Goal: Task Accomplishment & Management: Manage account settings

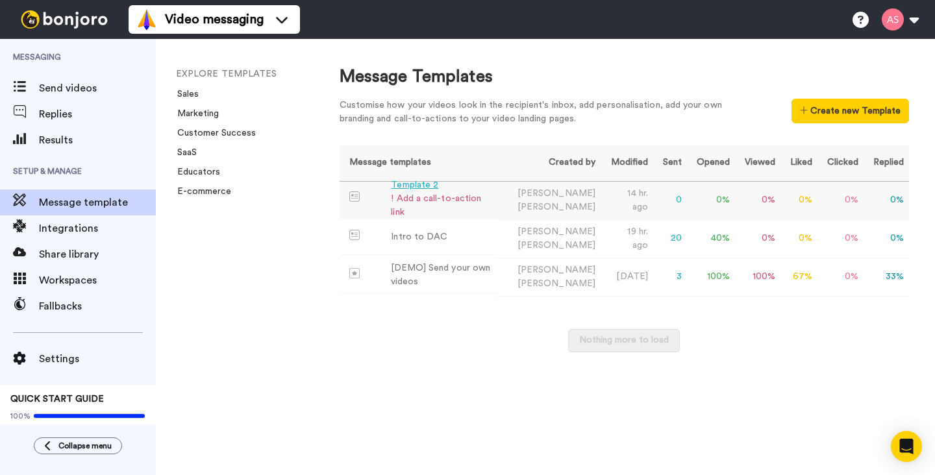
click at [417, 190] on div "Template 2" at bounding box center [441, 185] width 101 height 14
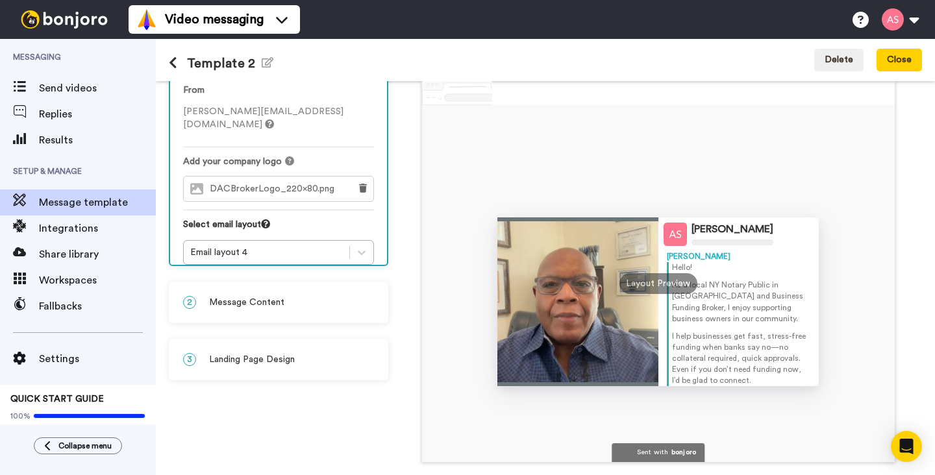
scroll to position [69, 0]
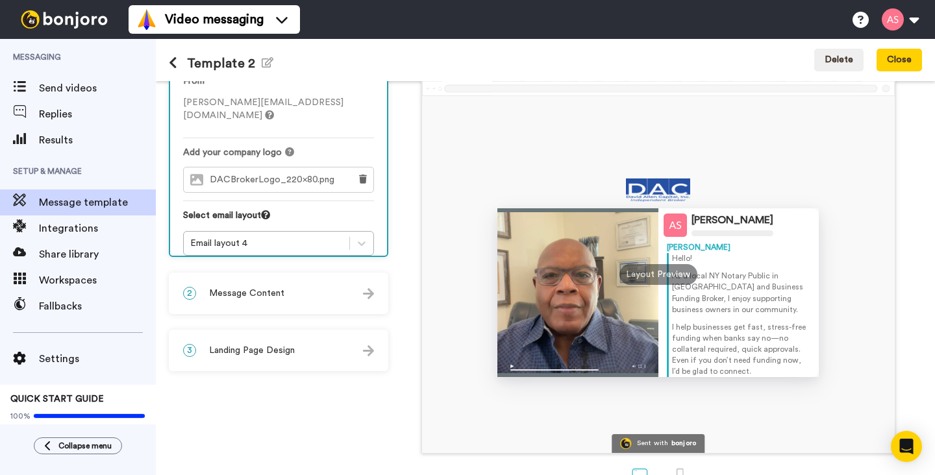
click at [369, 297] on img at bounding box center [368, 293] width 11 height 11
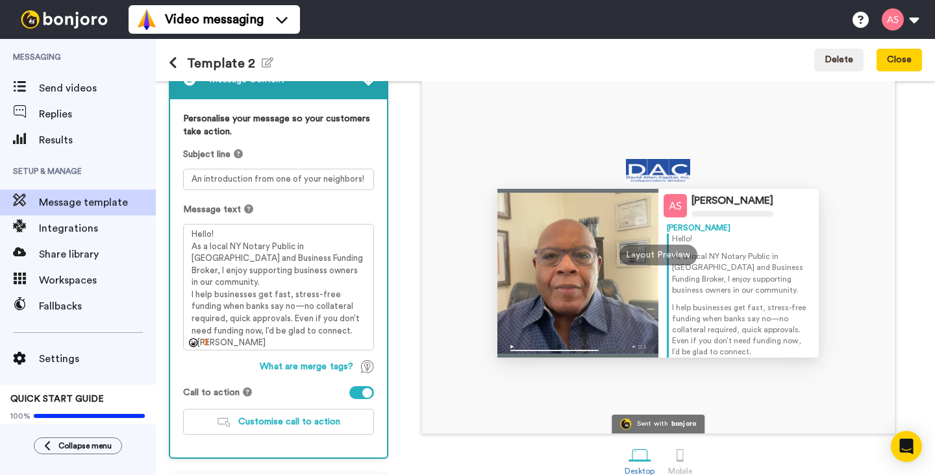
scroll to position [140, 0]
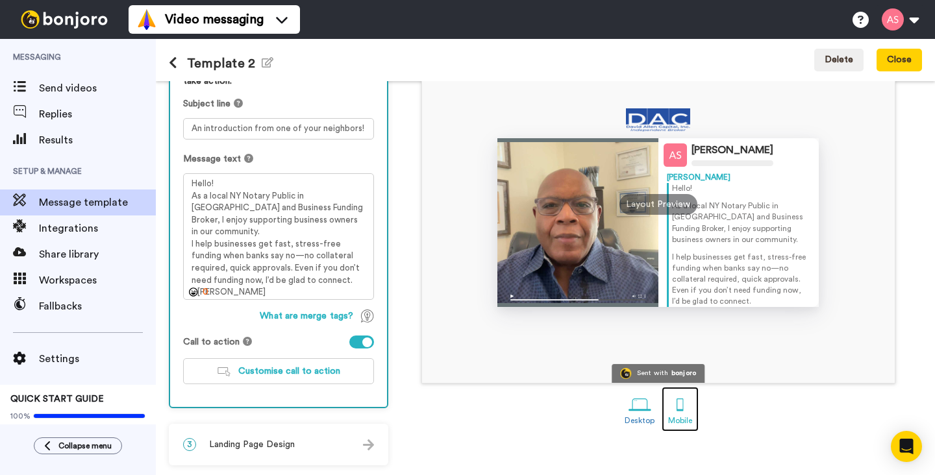
click at [681, 407] on div at bounding box center [679, 404] width 23 height 23
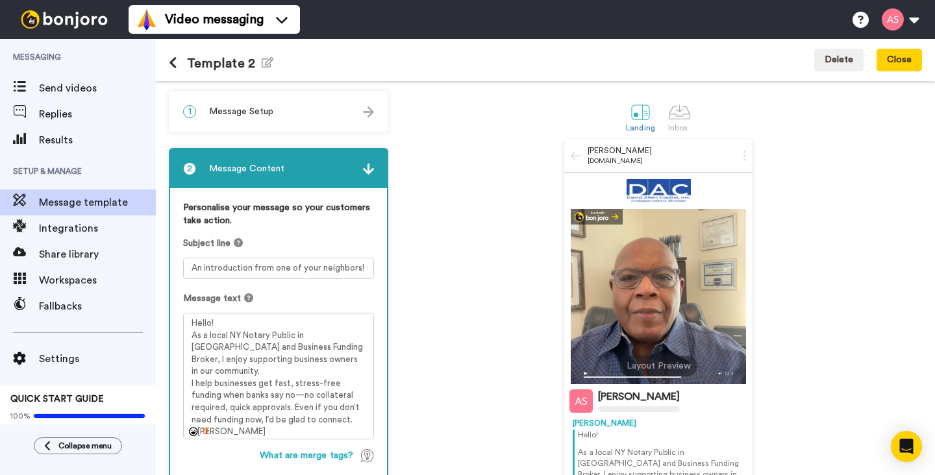
click at [371, 117] on img at bounding box center [368, 111] width 11 height 11
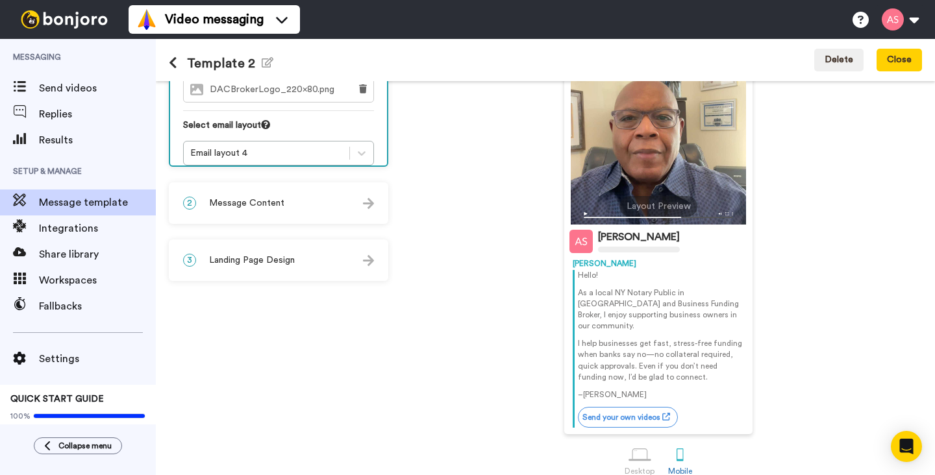
scroll to position [163, 0]
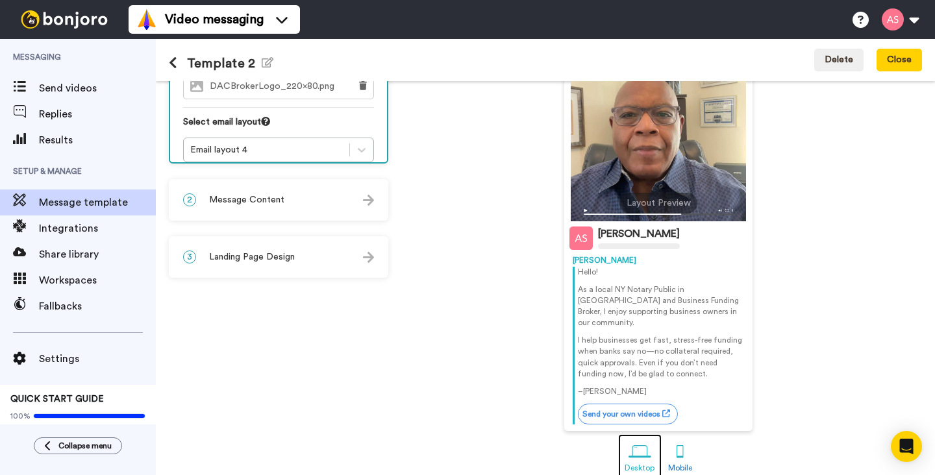
click at [634, 443] on div at bounding box center [639, 452] width 23 height 23
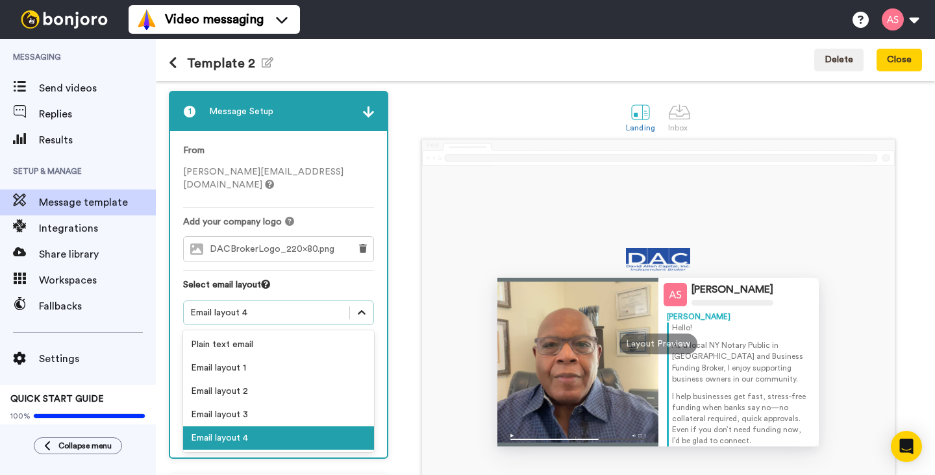
click at [361, 306] on icon at bounding box center [361, 312] width 13 height 13
click at [336, 380] on div "Email layout 2" at bounding box center [278, 391] width 191 height 23
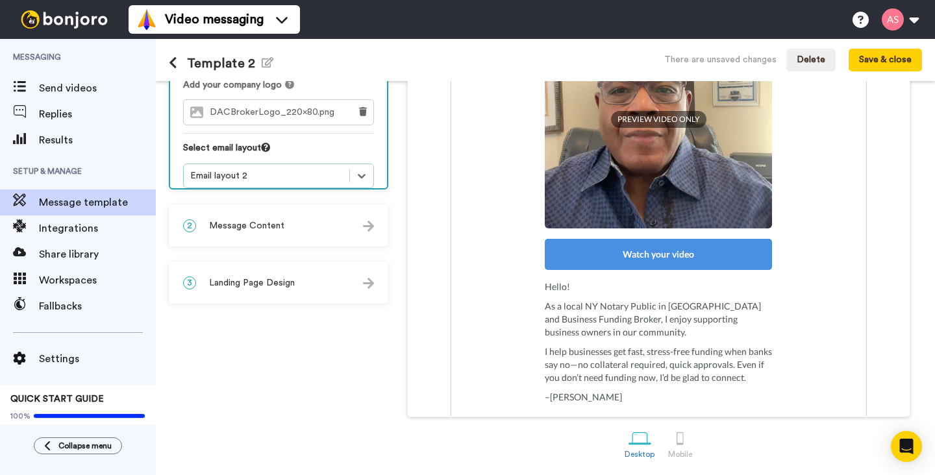
scroll to position [252, 0]
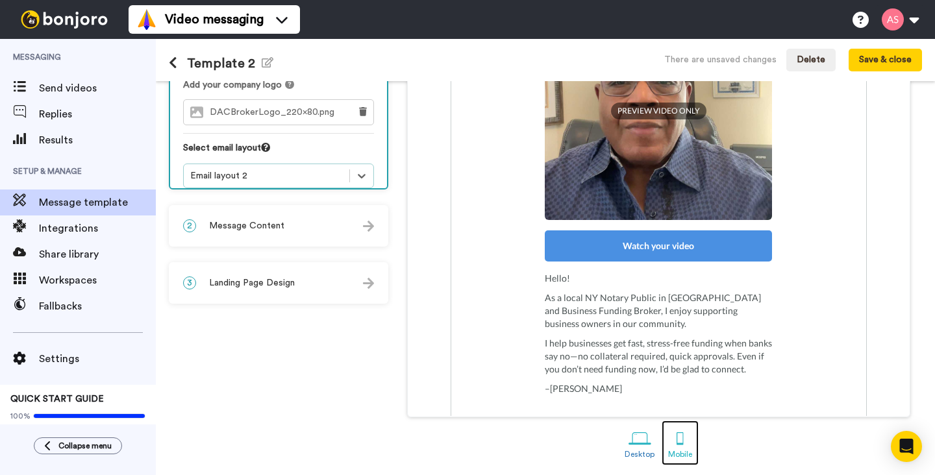
click at [682, 435] on div at bounding box center [679, 438] width 23 height 23
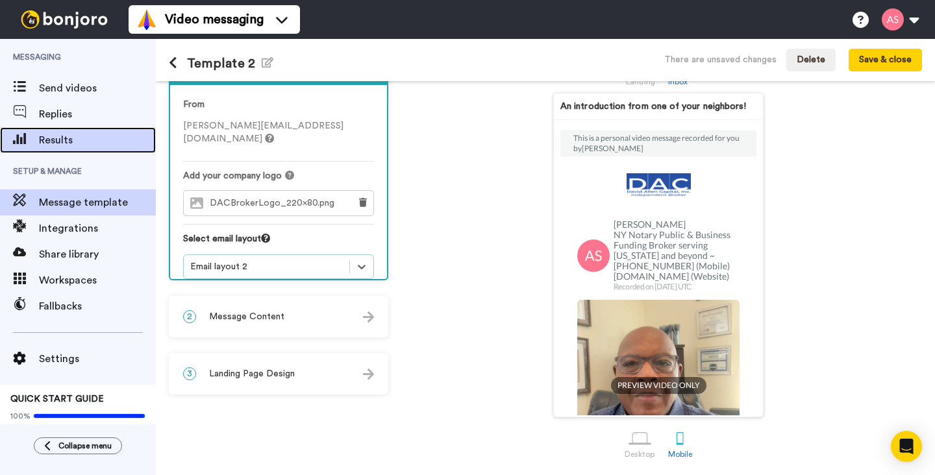
click at [69, 142] on span "Results" at bounding box center [97, 140] width 117 height 16
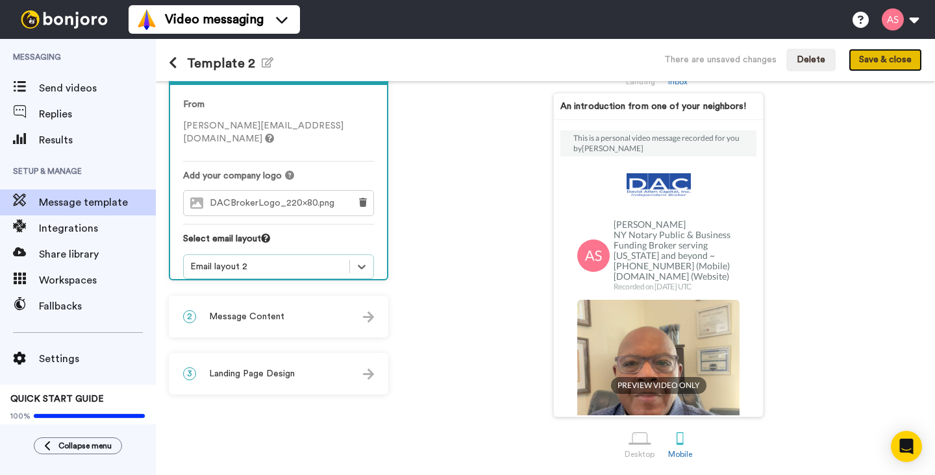
click at [877, 63] on button "Save & close" at bounding box center [884, 60] width 73 height 23
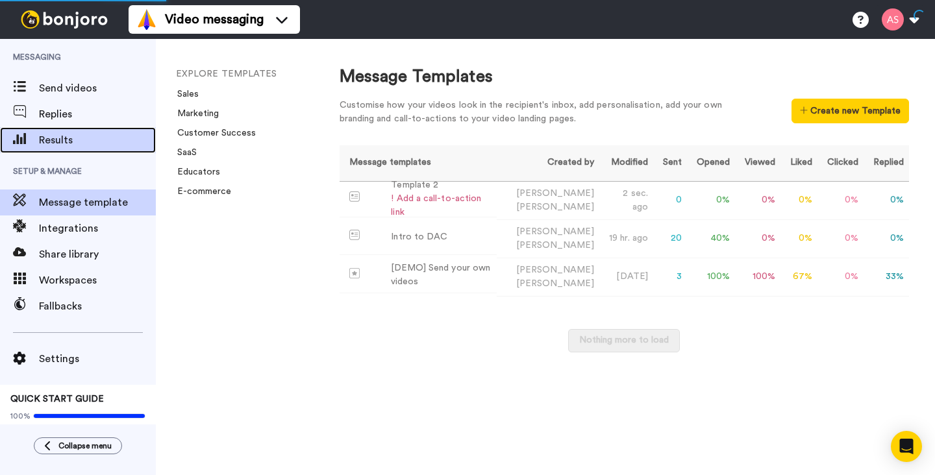
click at [65, 137] on span "Results" at bounding box center [97, 140] width 117 height 16
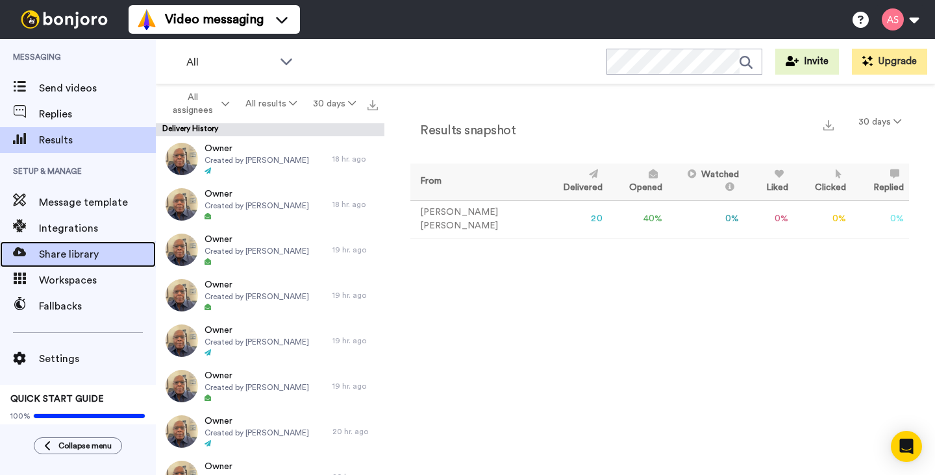
click at [95, 257] on span "Share library" at bounding box center [97, 255] width 117 height 16
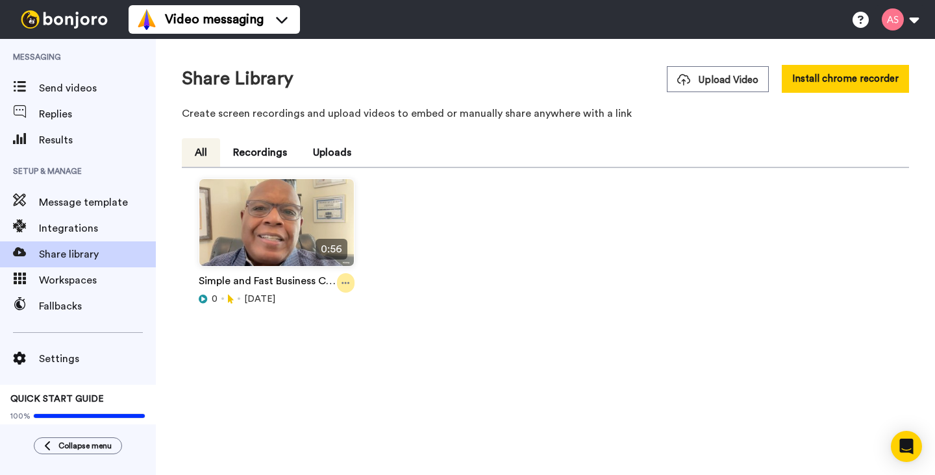
click at [345, 287] on icon at bounding box center [345, 282] width 8 height 9
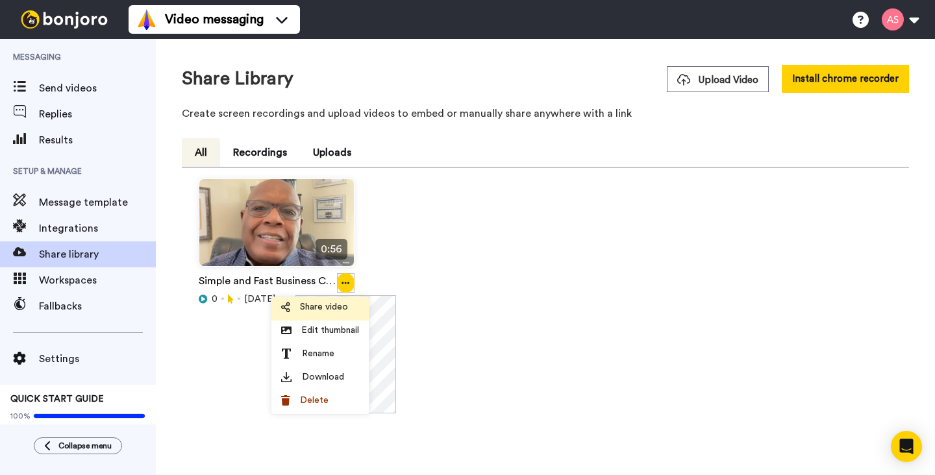
click at [340, 306] on span "Share video" at bounding box center [324, 306] width 48 height 13
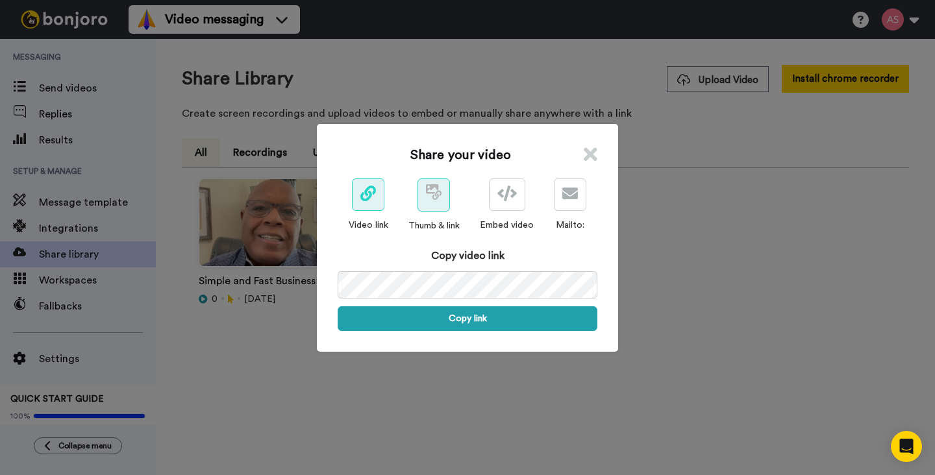
click at [432, 201] on span at bounding box center [434, 196] width 16 height 16
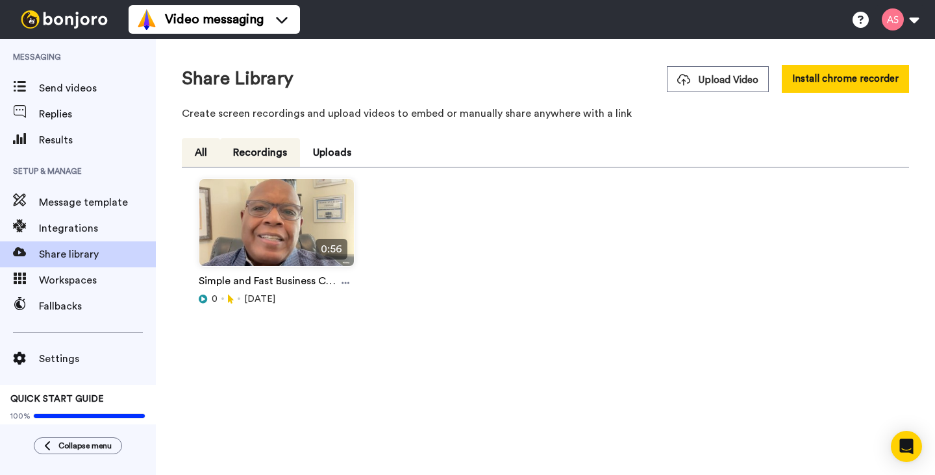
click at [274, 149] on button "Recordings" at bounding box center [260, 152] width 80 height 29
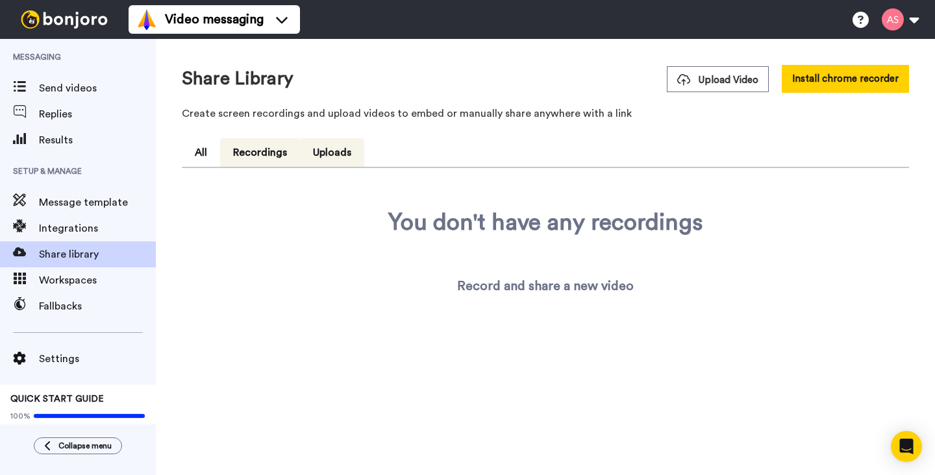
click at [341, 156] on button "Uploads" at bounding box center [332, 152] width 64 height 29
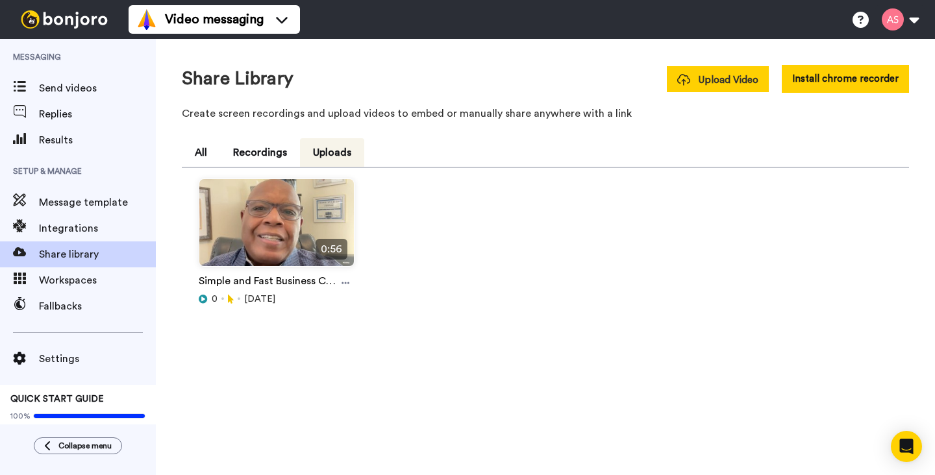
click at [698, 84] on span "Upload Video" at bounding box center [717, 80] width 81 height 14
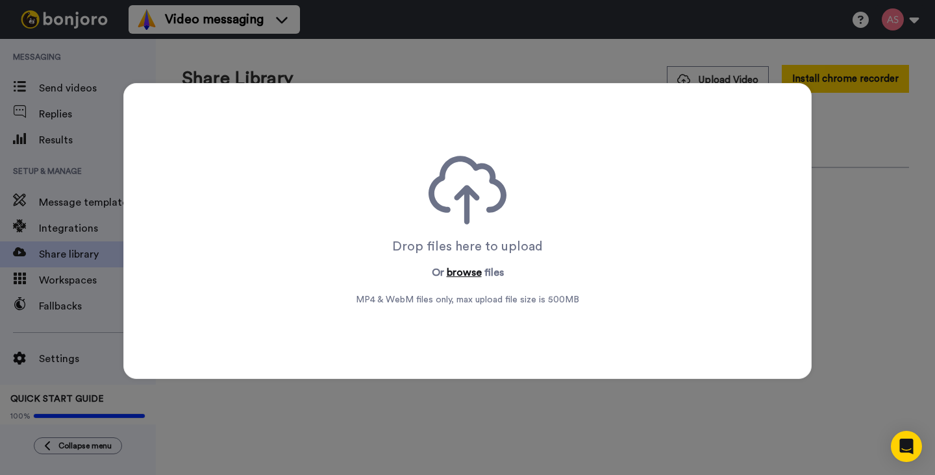
click at [468, 271] on button "browse" at bounding box center [464, 273] width 35 height 16
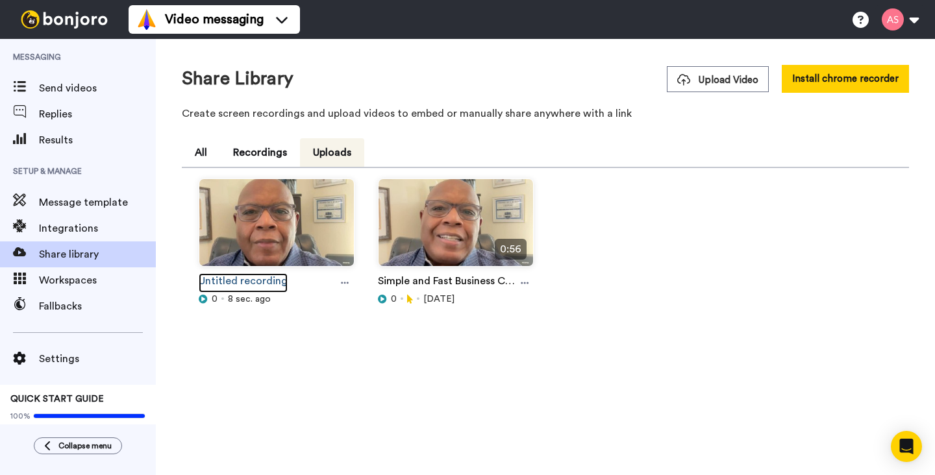
click at [267, 283] on link "Untitled recording" at bounding box center [243, 282] width 89 height 19
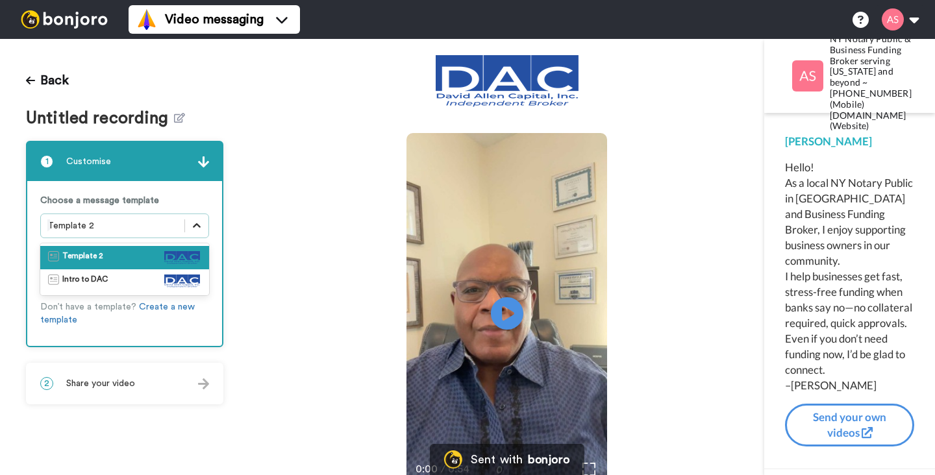
click at [199, 226] on icon at bounding box center [196, 225] width 13 height 13
click at [180, 280] on img at bounding box center [182, 281] width 36 height 13
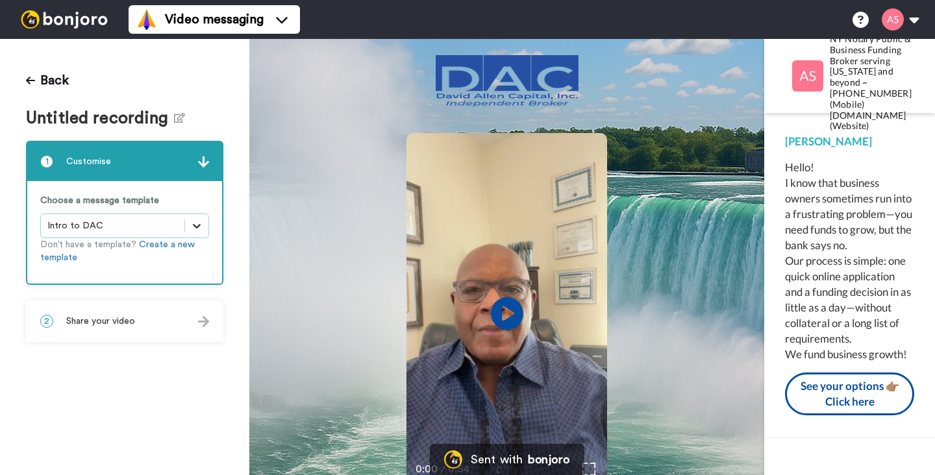
click at [195, 225] on icon at bounding box center [197, 226] width 8 height 5
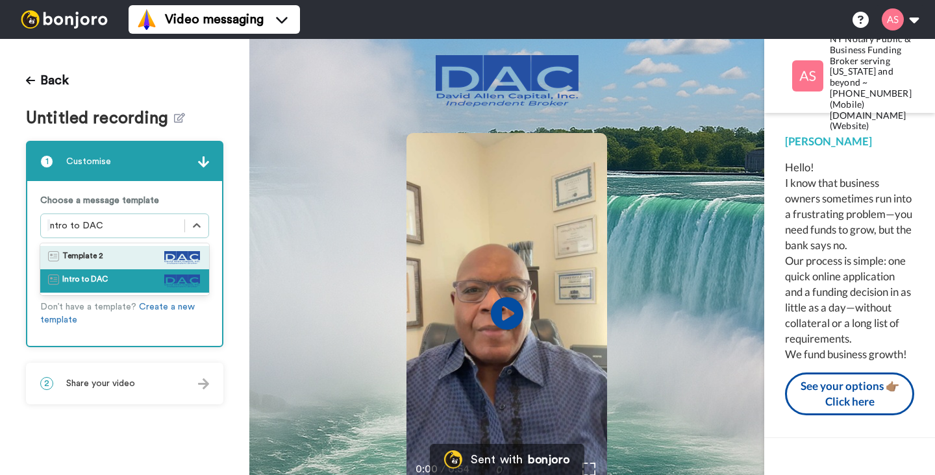
click at [175, 256] on img at bounding box center [182, 257] width 36 height 13
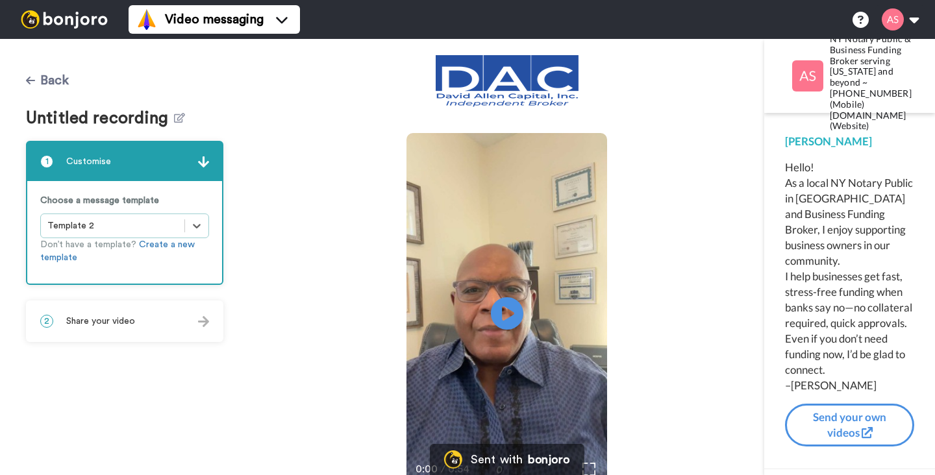
click at [60, 84] on button "Back" at bounding box center [47, 80] width 43 height 31
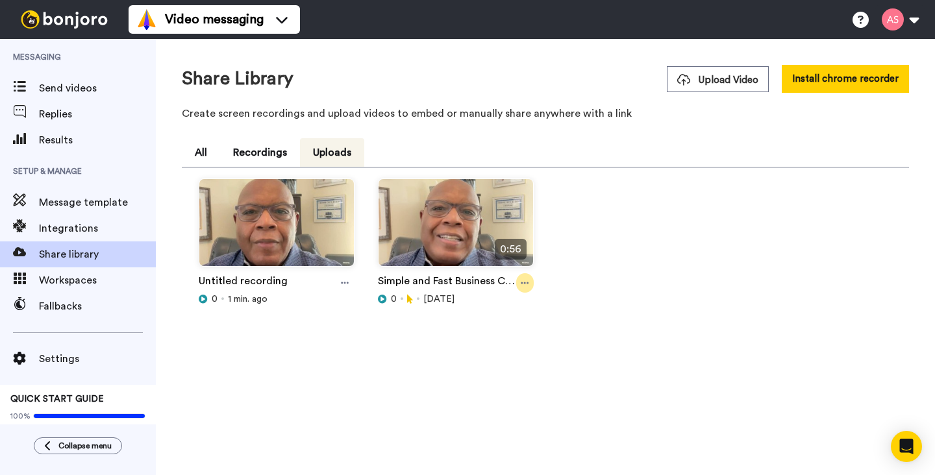
click at [527, 282] on icon at bounding box center [525, 283] width 8 height 2
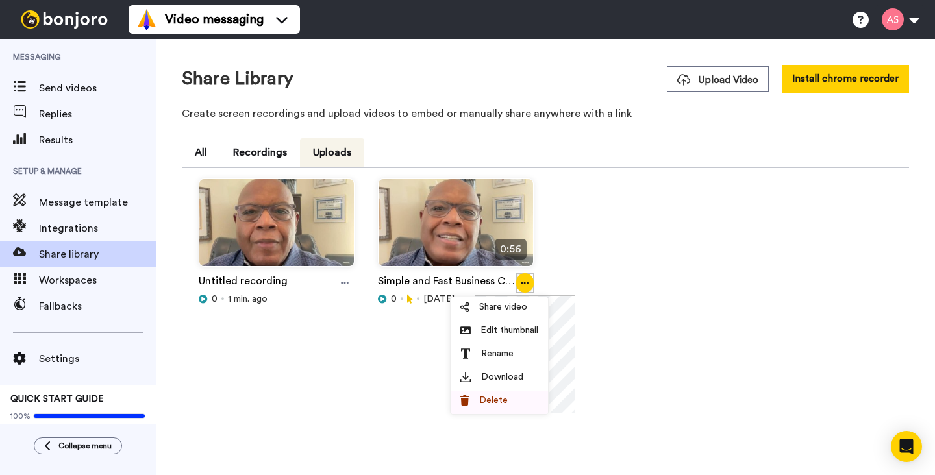
click at [503, 402] on span "Delete" at bounding box center [493, 400] width 29 height 13
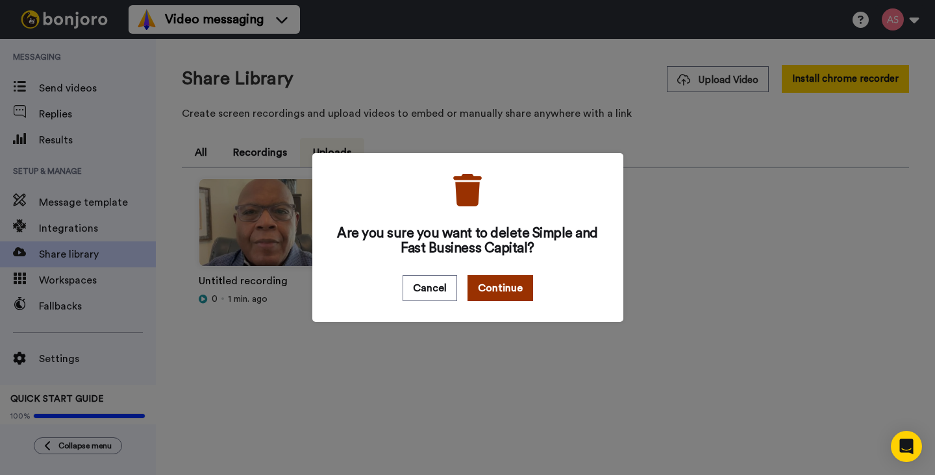
click at [504, 288] on button "Continue" at bounding box center [500, 288] width 66 height 26
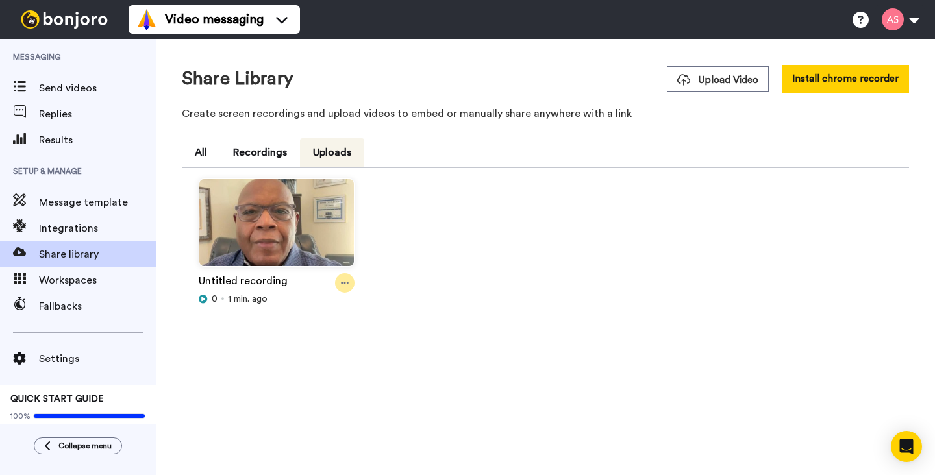
click at [347, 281] on icon at bounding box center [345, 282] width 8 height 9
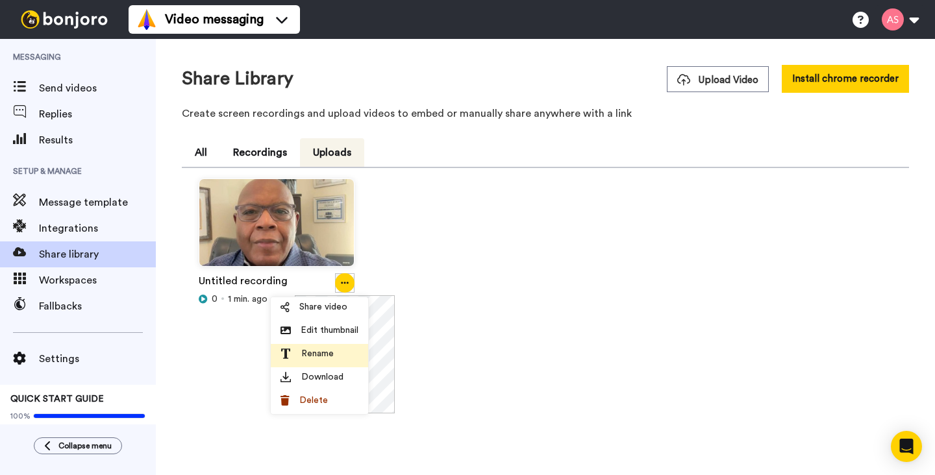
click at [334, 352] on div "Rename" at bounding box center [319, 353] width 78 height 13
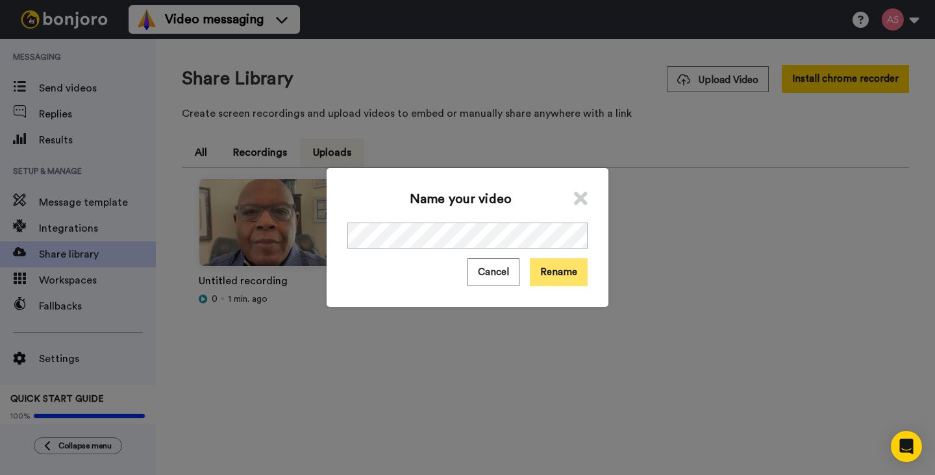
click at [561, 275] on button "Rename" at bounding box center [559, 272] width 58 height 28
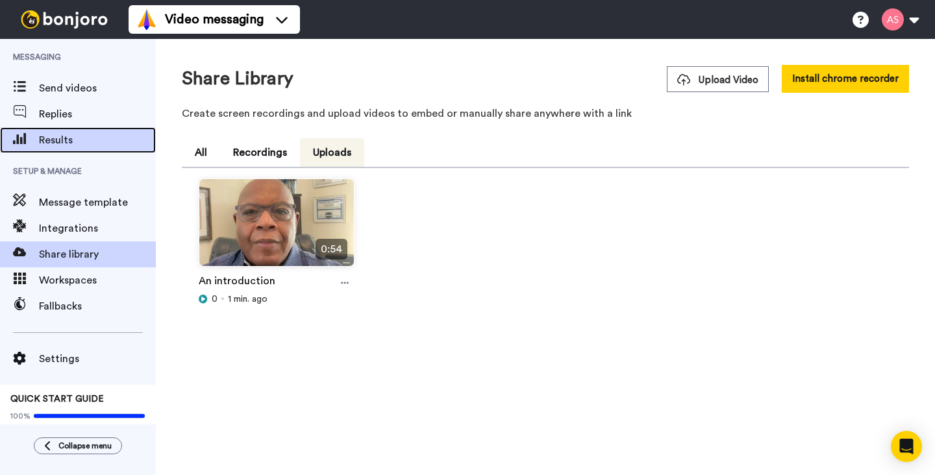
click at [70, 137] on span "Results" at bounding box center [97, 140] width 117 height 16
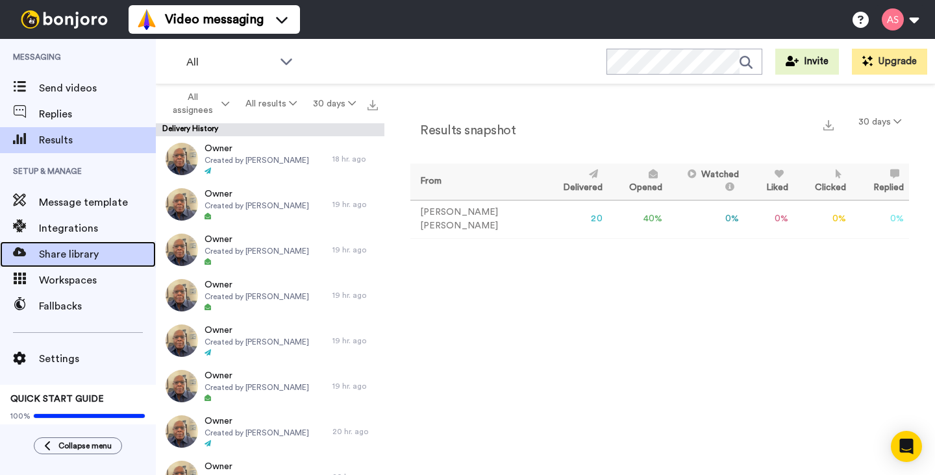
click at [88, 251] on span "Share library" at bounding box center [97, 255] width 117 height 16
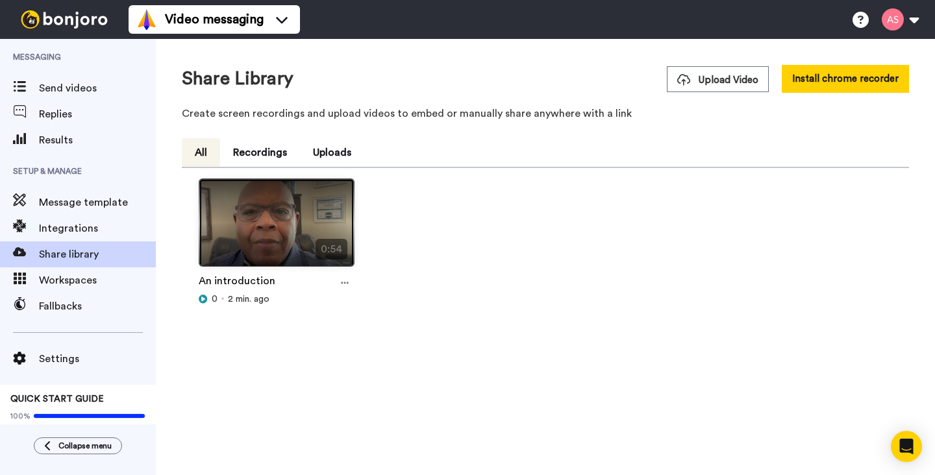
click at [249, 225] on img at bounding box center [276, 228] width 154 height 98
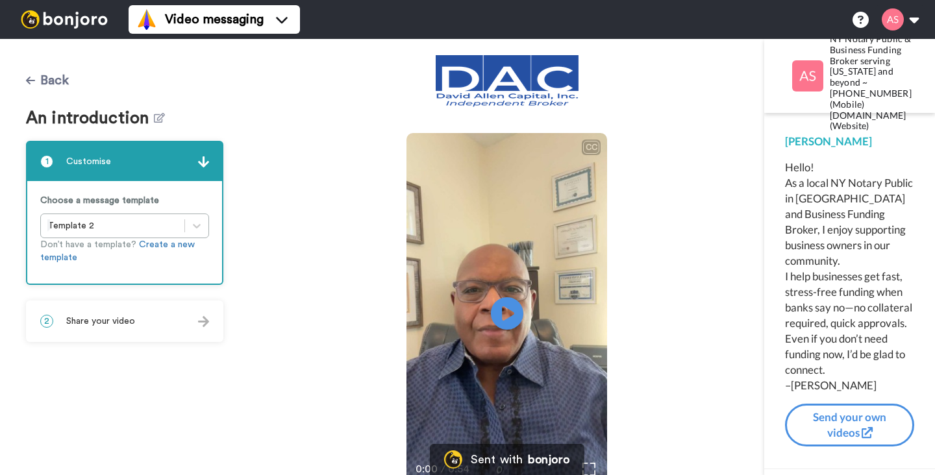
click at [64, 82] on button "Back" at bounding box center [47, 80] width 43 height 31
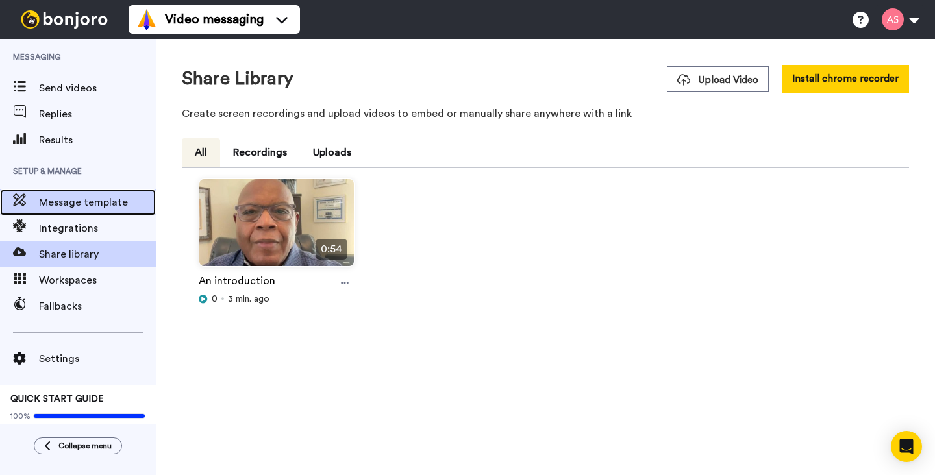
click at [88, 201] on span "Message template" at bounding box center [97, 203] width 117 height 16
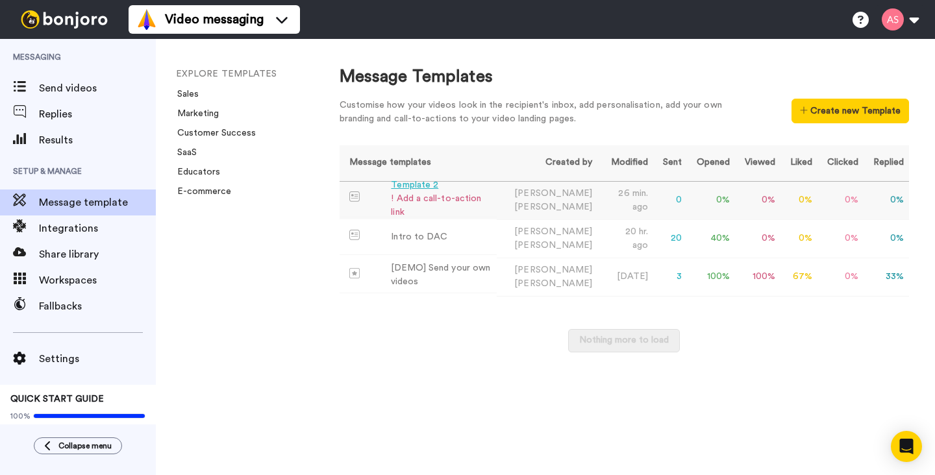
click at [413, 192] on div "Template 2" at bounding box center [441, 185] width 100 height 14
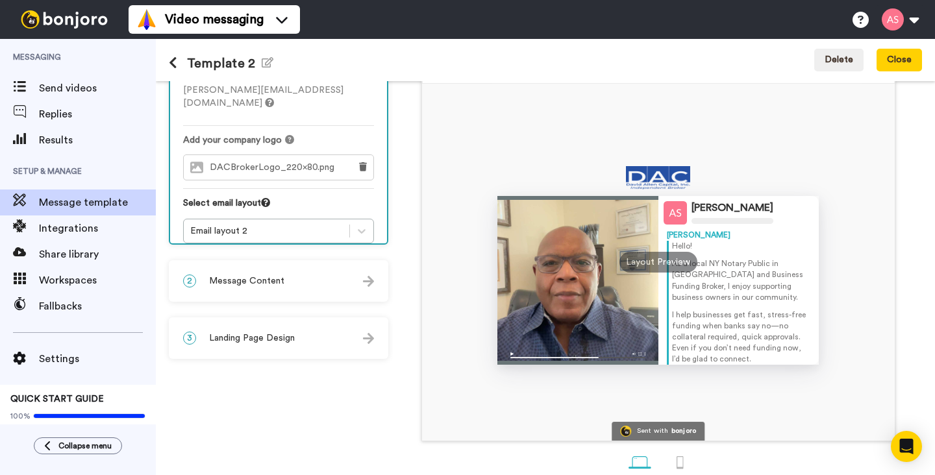
scroll to position [106, 0]
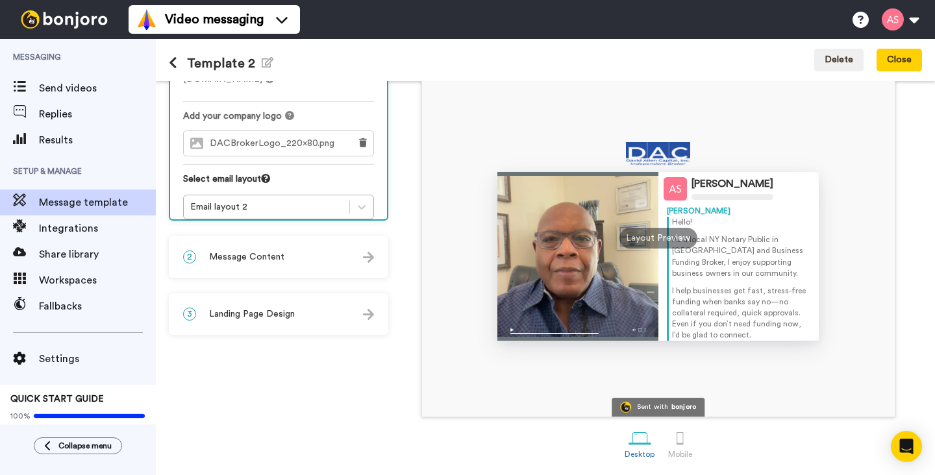
click at [370, 258] on img at bounding box center [368, 257] width 11 height 11
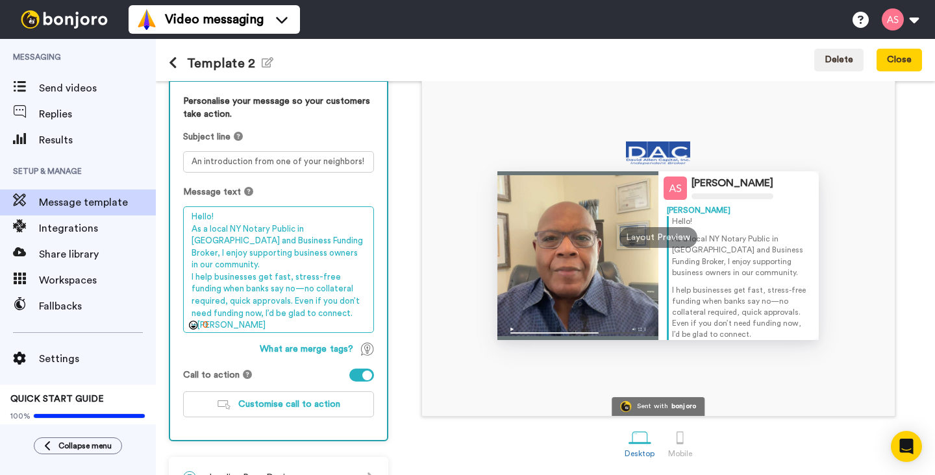
drag, startPoint x: 256, startPoint y: 289, endPoint x: 328, endPoint y: 305, distance: 73.8
click at [328, 305] on textarea "Hello! As a local NY Notary Public in [GEOGRAPHIC_DATA] and Business Funding Br…" at bounding box center [278, 269] width 191 height 127
click at [327, 313] on textarea "Hello! As a local NY Notary Public in [GEOGRAPHIC_DATA] and Business Funding Br…" at bounding box center [278, 269] width 191 height 127
